Goal: Navigation & Orientation: Find specific page/section

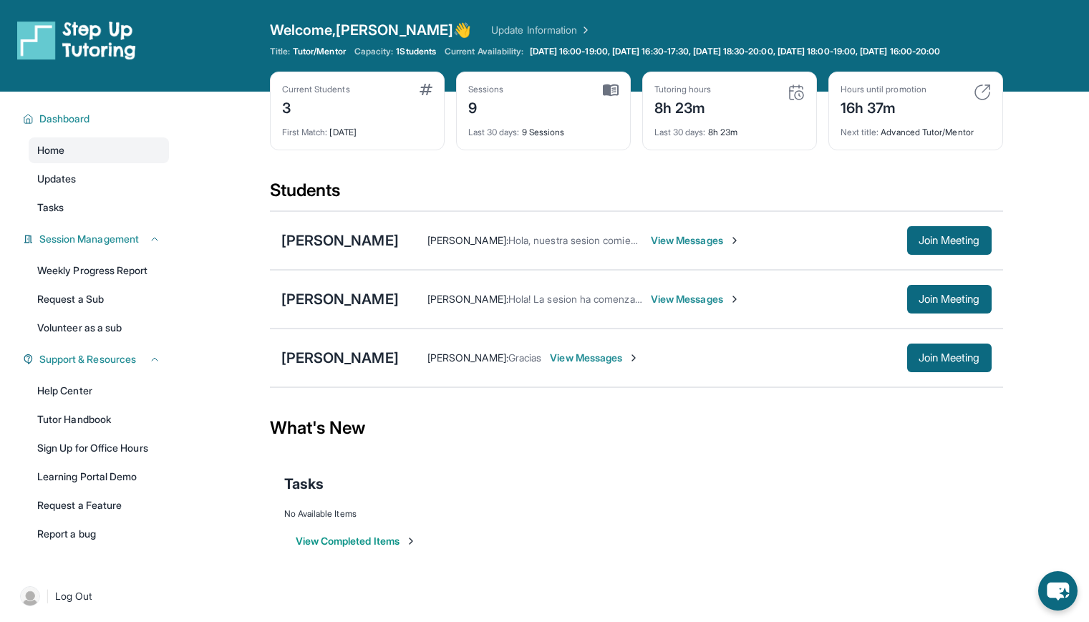
scroll to position [103, 0]
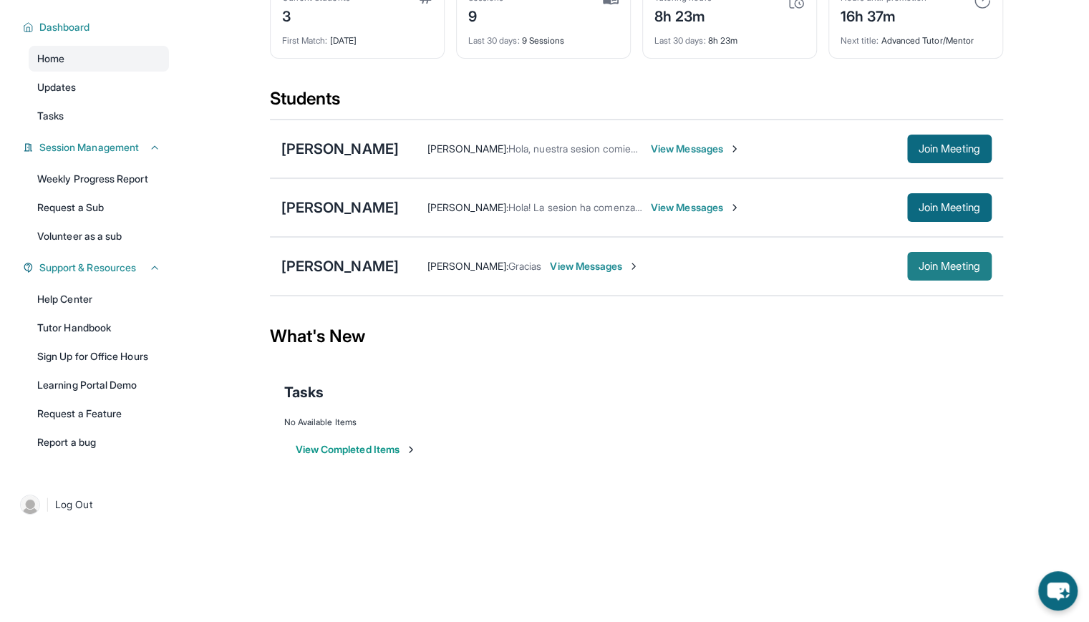
click at [948, 276] on button "Join Meeting" at bounding box center [949, 266] width 85 height 29
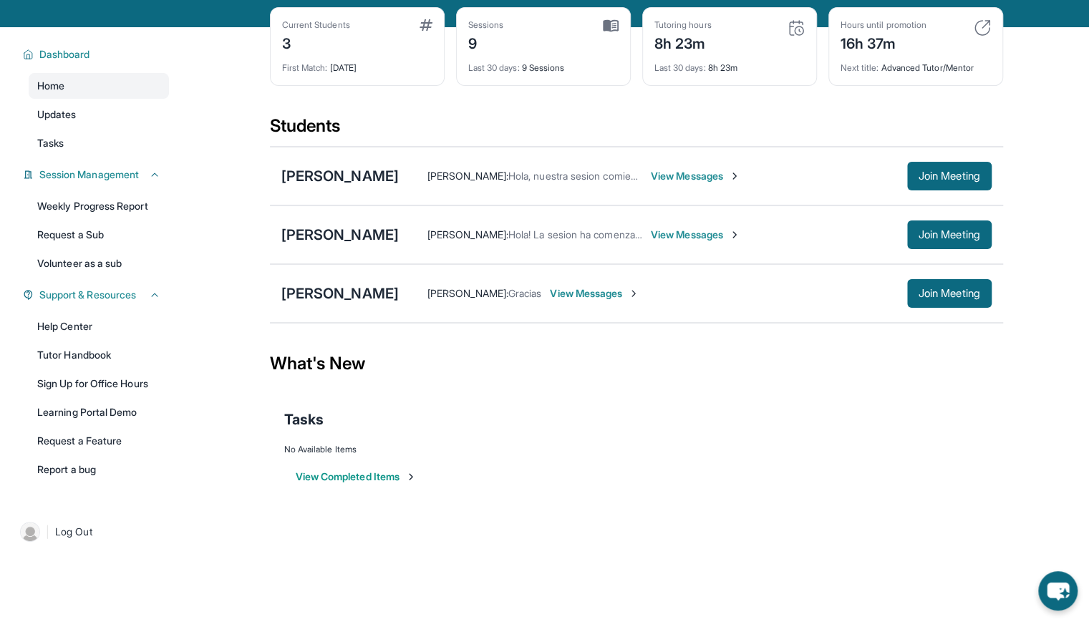
scroll to position [63, 0]
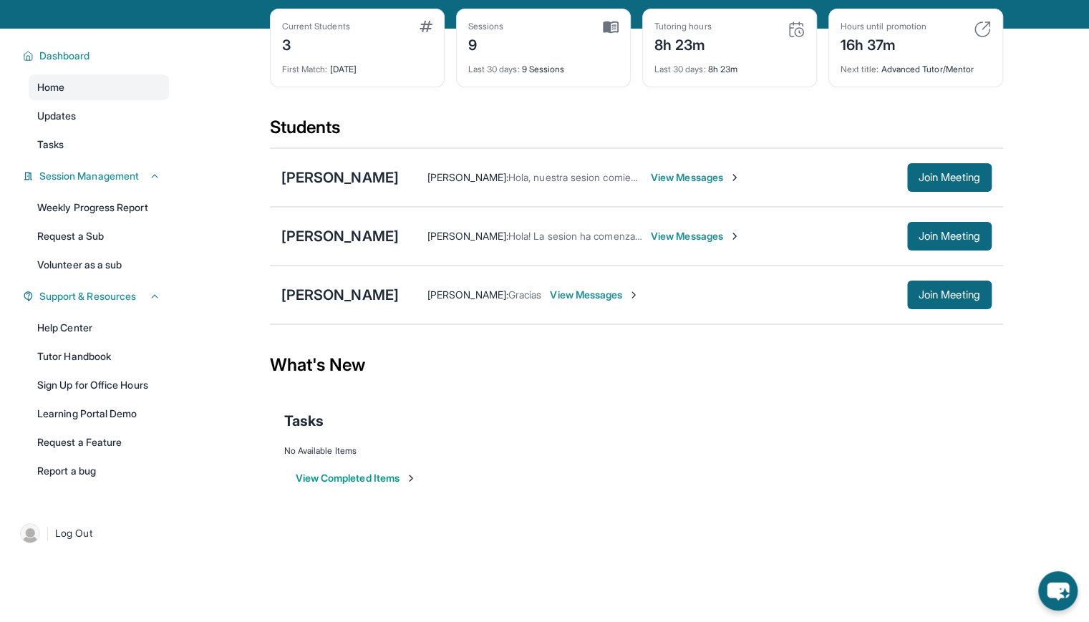
click at [637, 302] on span "View Messages" at bounding box center [595, 295] width 90 height 14
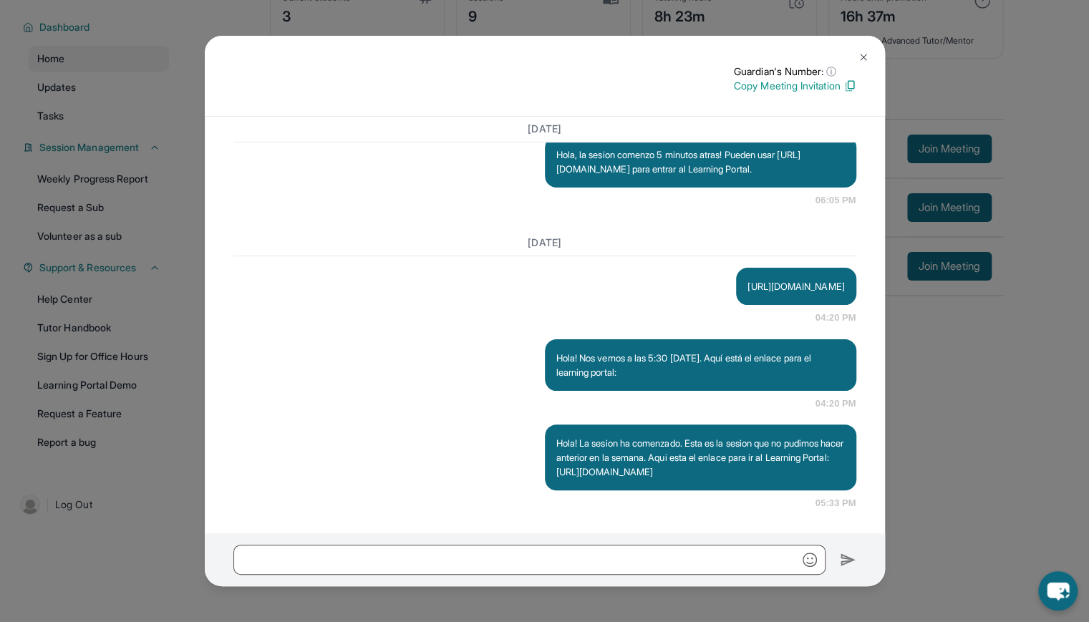
scroll to position [3702, 0]
click at [865, 56] on img at bounding box center [863, 57] width 11 height 11
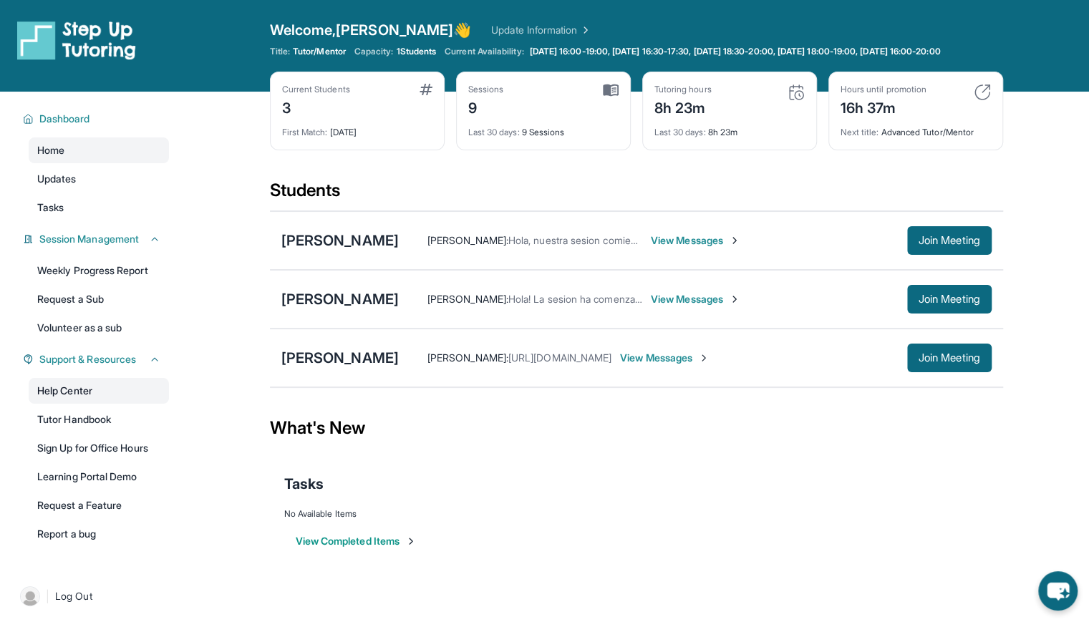
click at [91, 404] on link "Help Center" at bounding box center [99, 391] width 140 height 26
